Goal: Navigation & Orientation: Find specific page/section

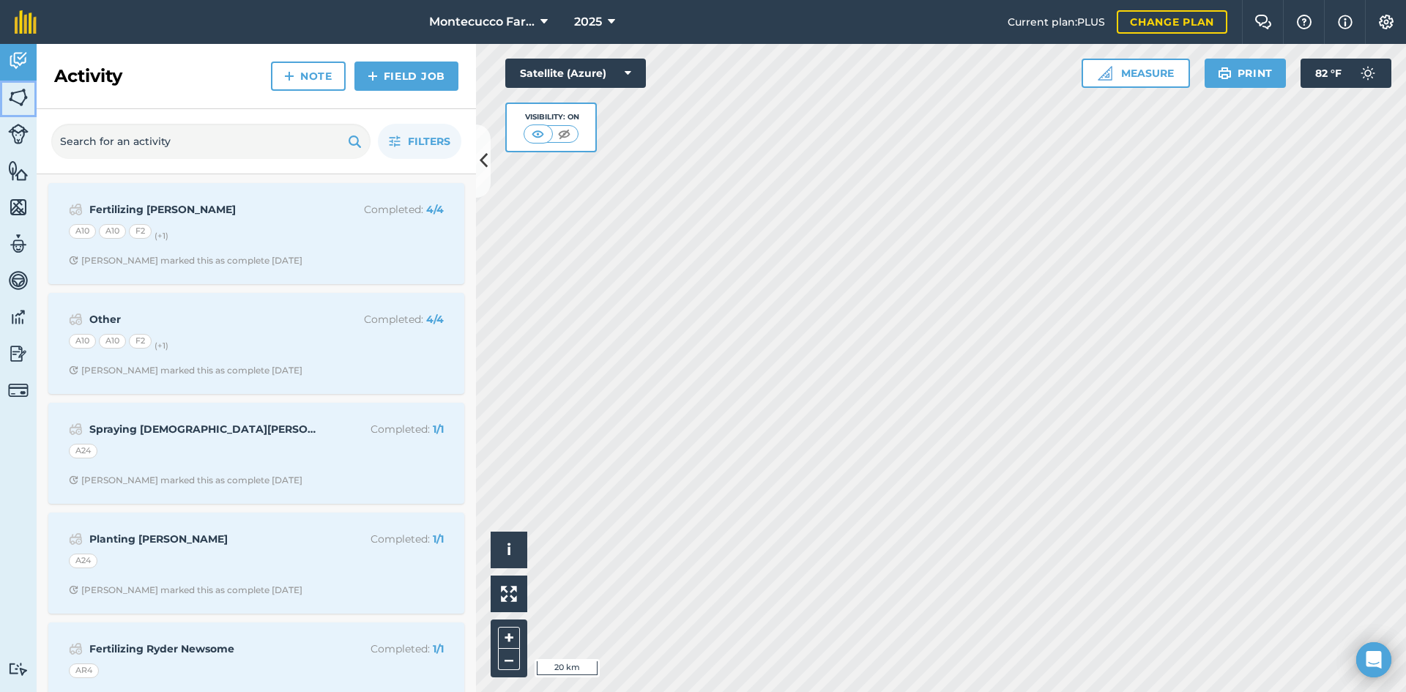
click at [13, 100] on img at bounding box center [18, 97] width 21 height 22
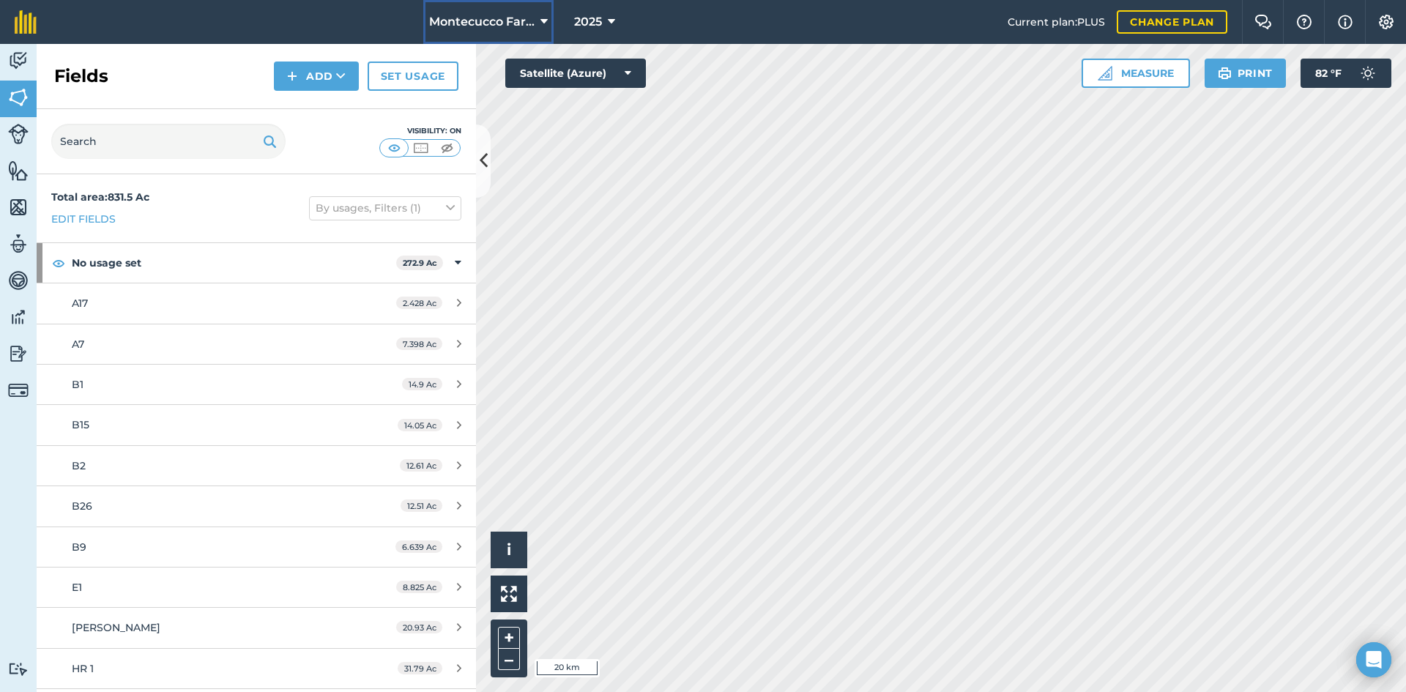
click at [490, 26] on span "Montecucco Farms" at bounding box center [481, 22] width 105 height 18
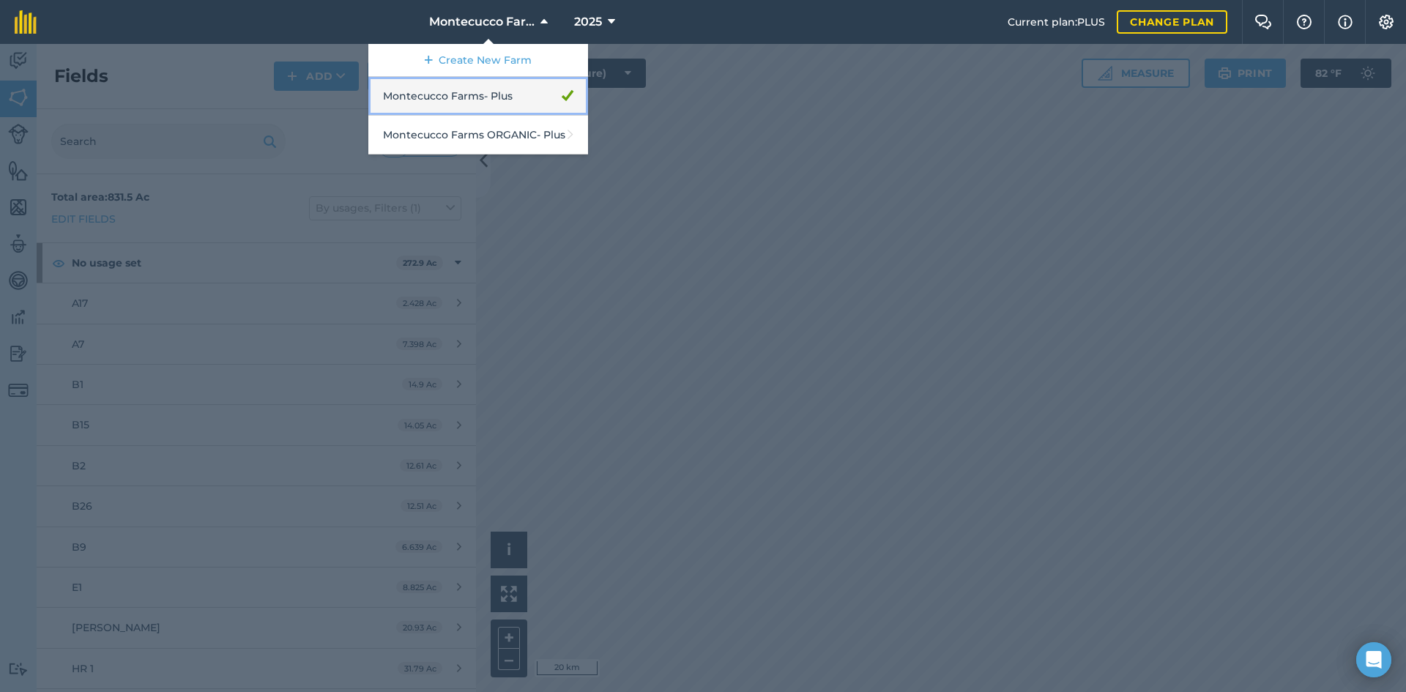
click at [504, 103] on link "Montecucco Farms - Plus" at bounding box center [478, 96] width 220 height 39
